Goal: Navigation & Orientation: Find specific page/section

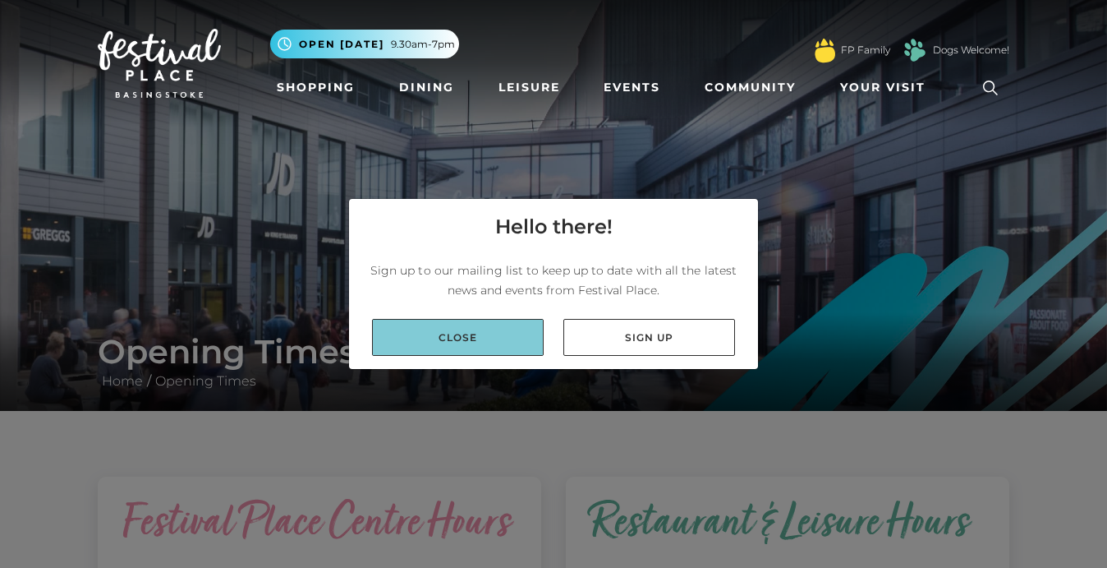
click at [472, 340] on link "Close" at bounding box center [458, 337] width 172 height 37
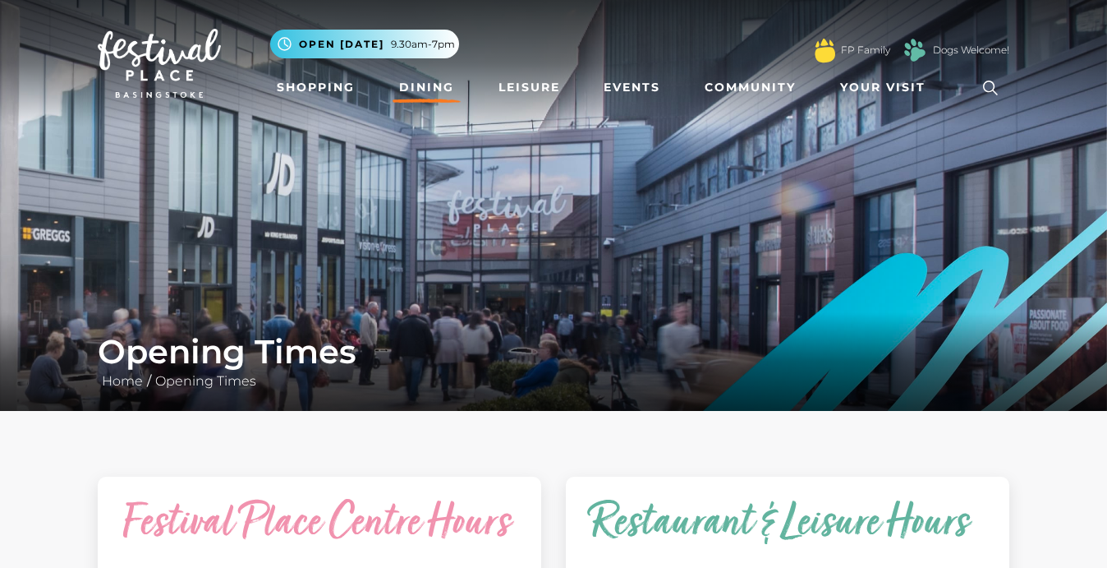
click at [420, 81] on link "Dining" at bounding box center [427, 87] width 68 height 30
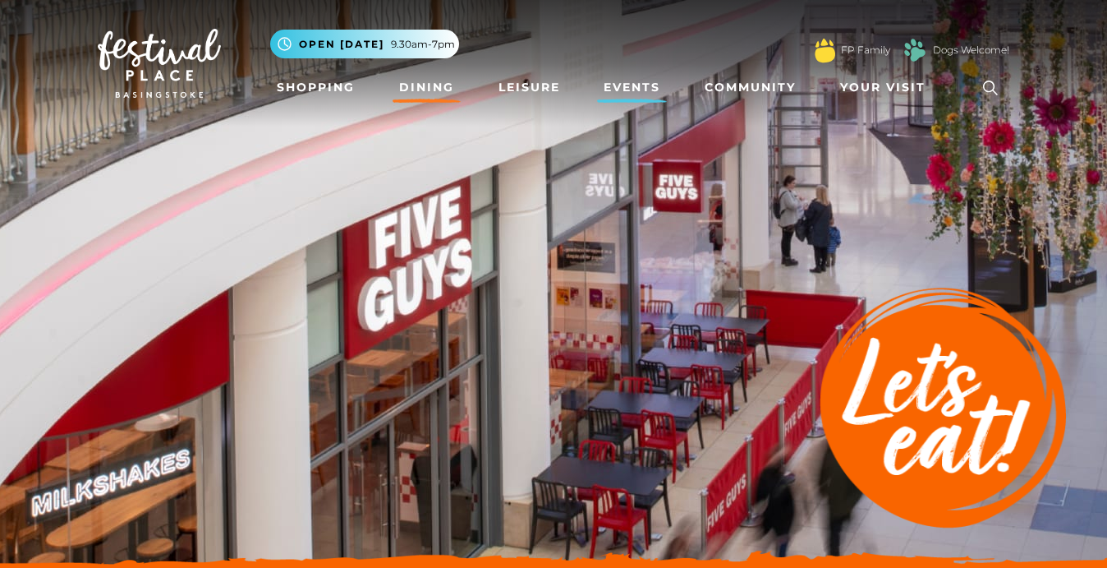
click at [641, 92] on link "Events" at bounding box center [632, 87] width 70 height 30
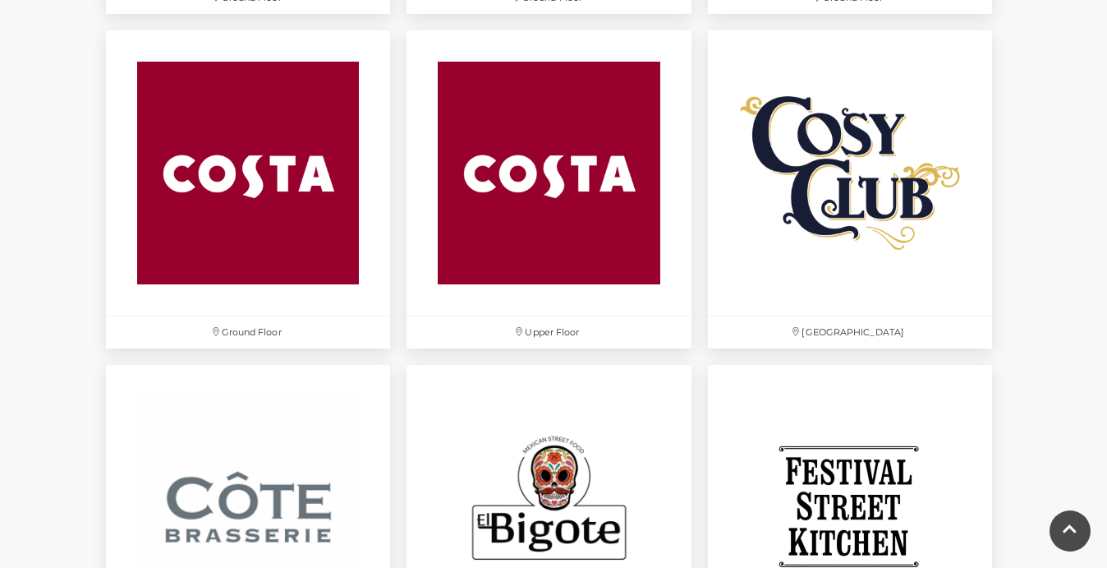
scroll to position [2403, 0]
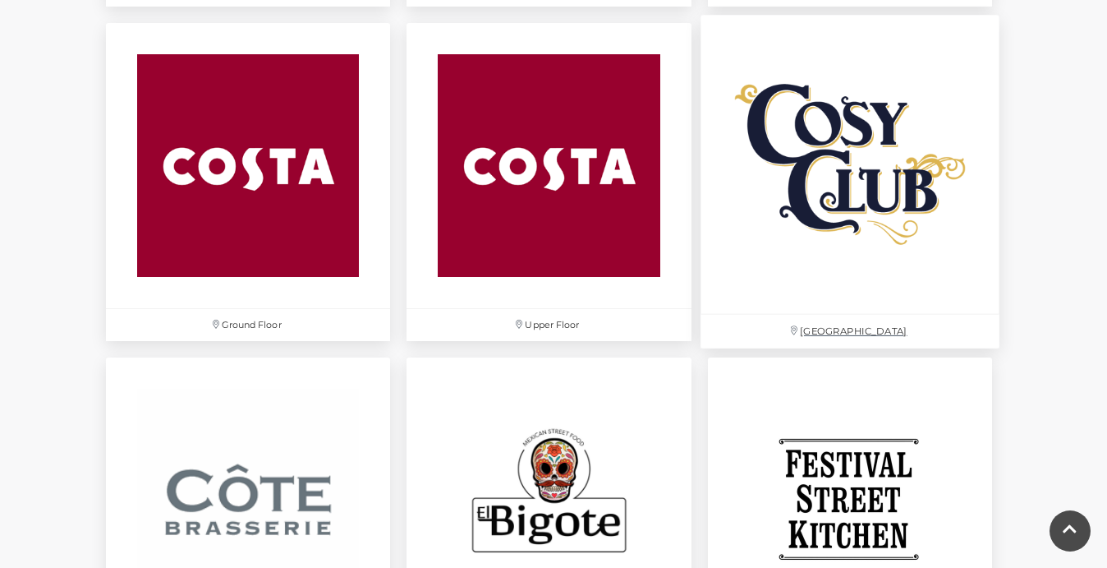
click at [908, 209] on img at bounding box center [850, 165] width 299 height 299
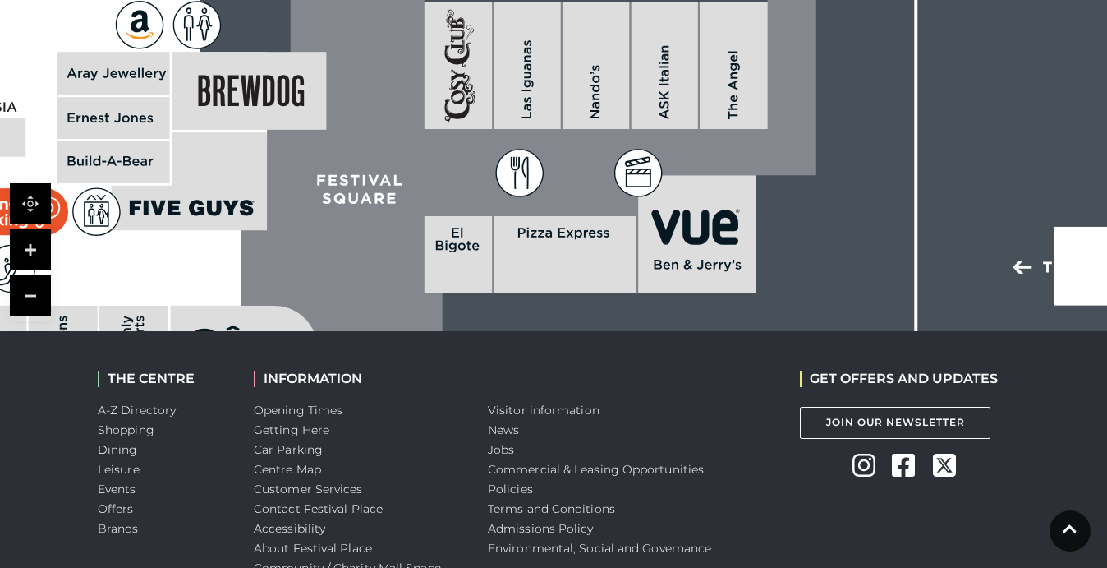
scroll to position [1186, 0]
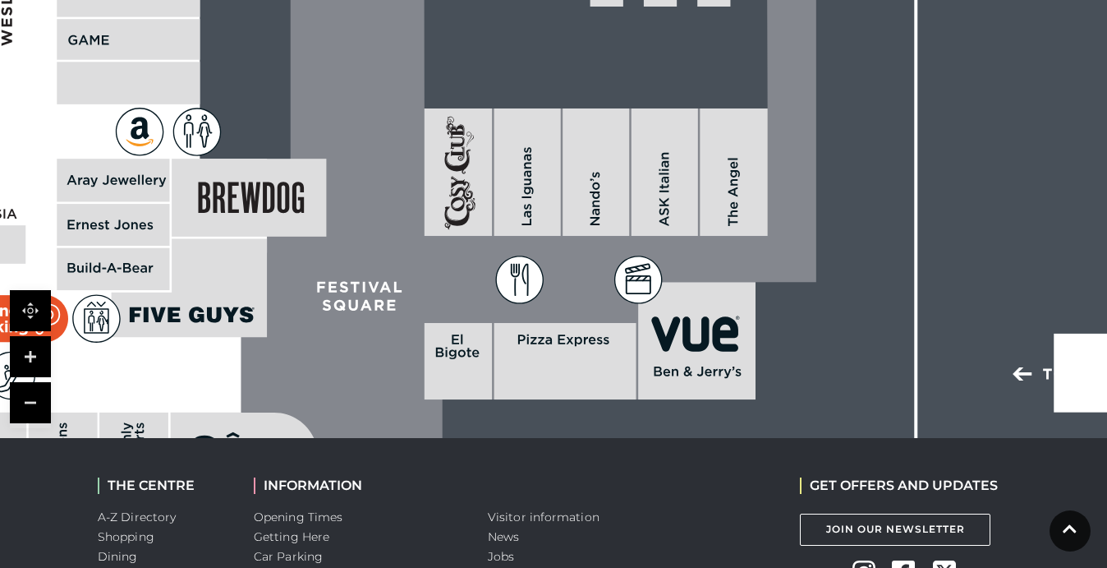
click at [326, 378] on icon at bounding box center [502, 18] width 627 height 1398
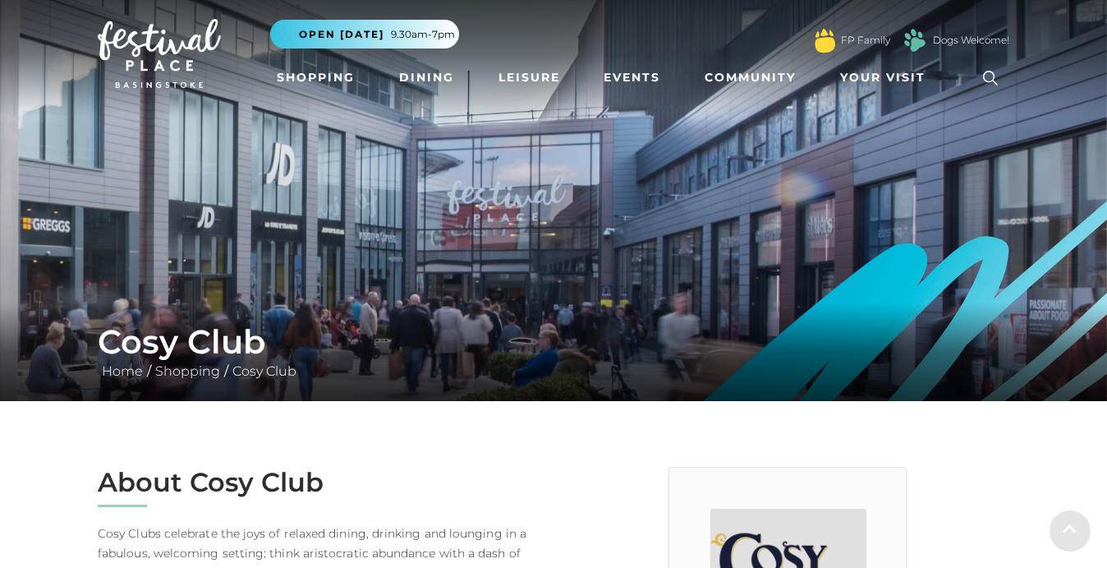
scroll to position [0, 0]
